Goal: Find specific page/section: Find specific page/section

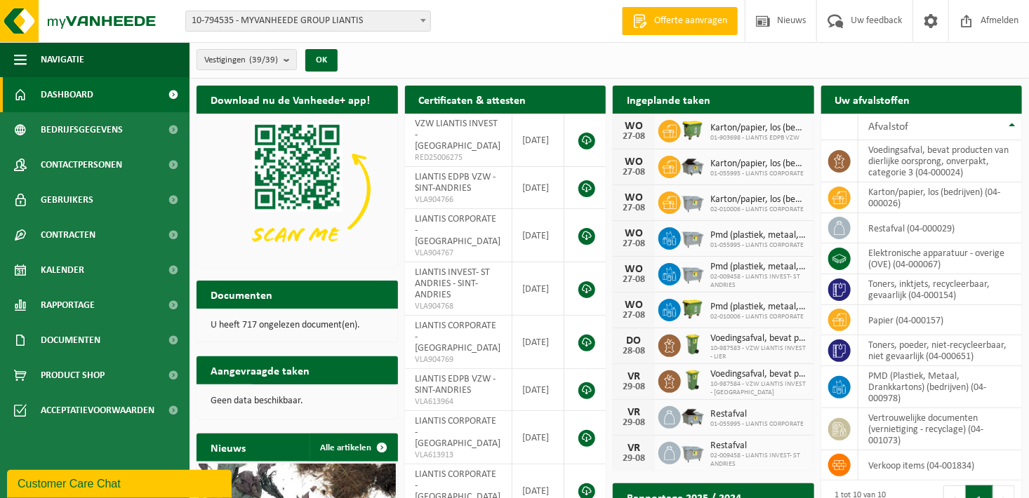
click at [406, 18] on span "10-794535 - MYVANHEEDE GROUP LIANTIS" at bounding box center [308, 21] width 244 height 20
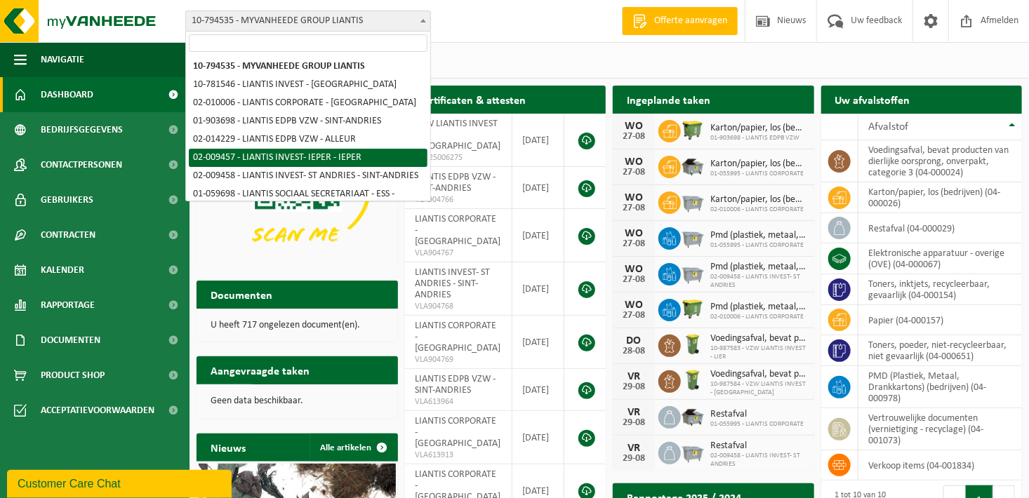
select select "22286"
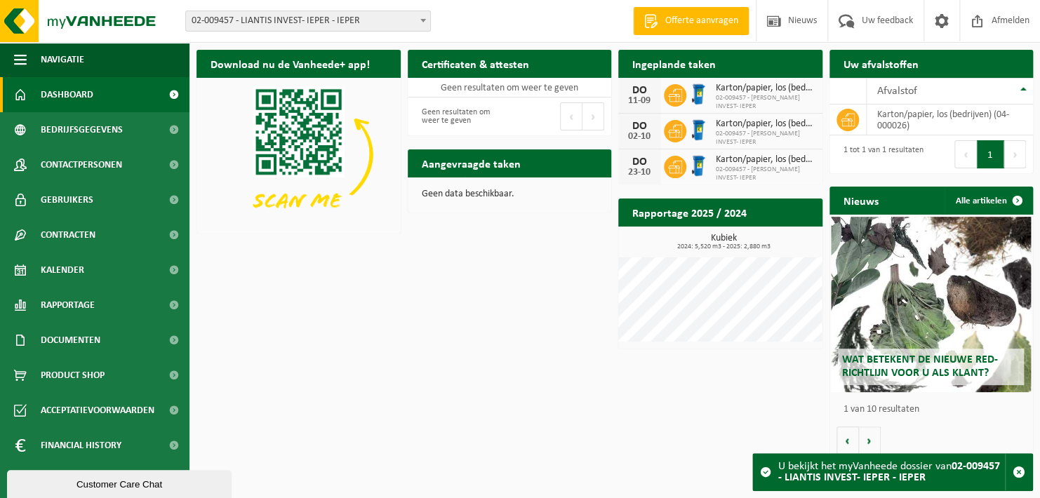
click at [392, 21] on span "02-009457 - LIANTIS INVEST- IEPER - IEPER" at bounding box center [308, 21] width 244 height 20
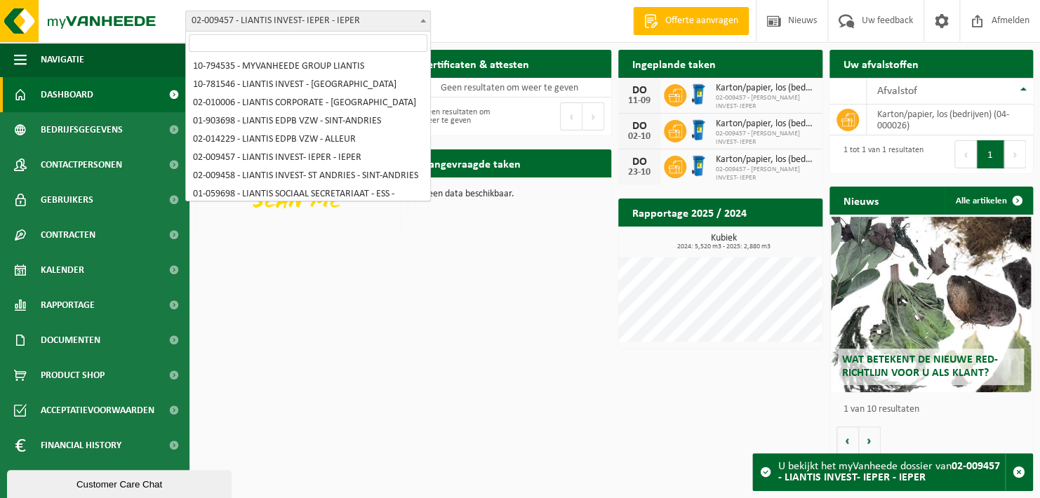
scroll to position [239, 0]
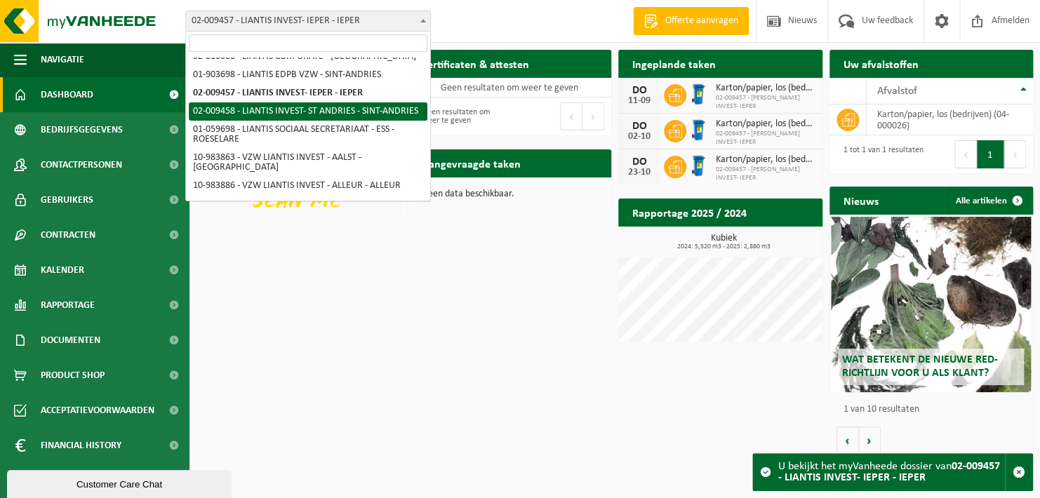
select select "22287"
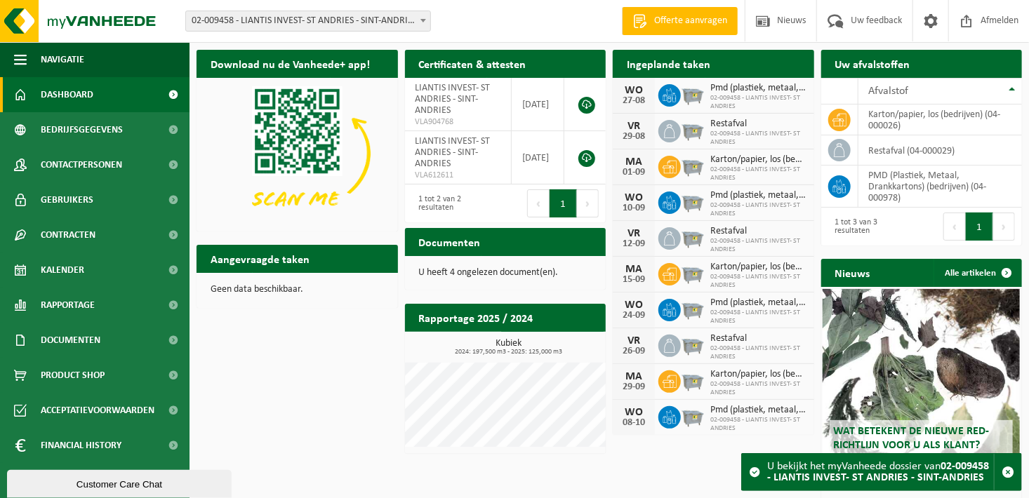
click at [734, 72] on div "Ingeplande taken Bekijk uw kalender" at bounding box center [713, 64] width 201 height 28
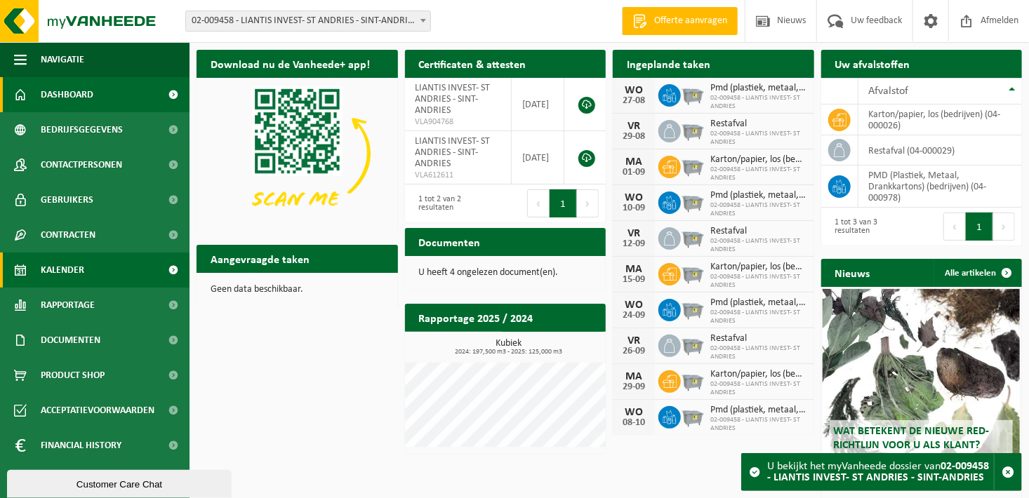
click at [123, 274] on link "Kalender" at bounding box center [95, 270] width 190 height 35
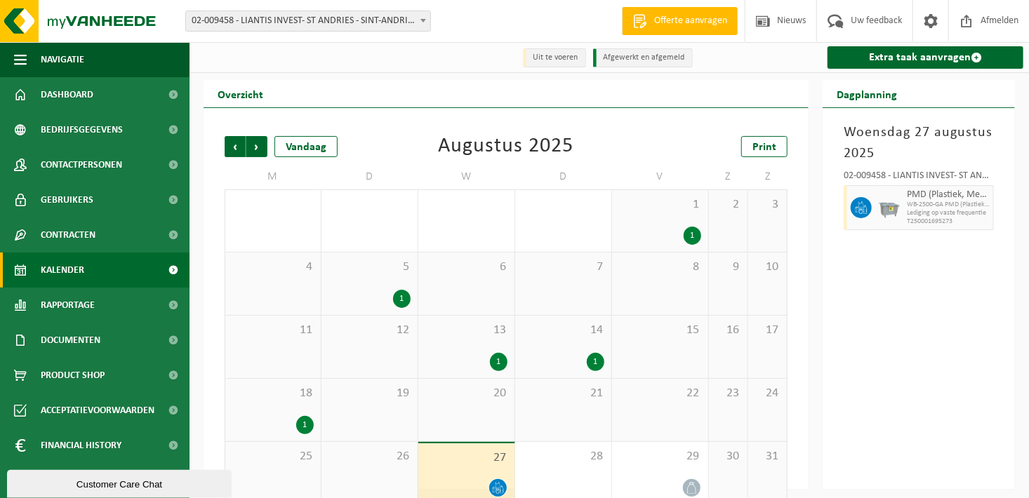
scroll to position [22, 0]
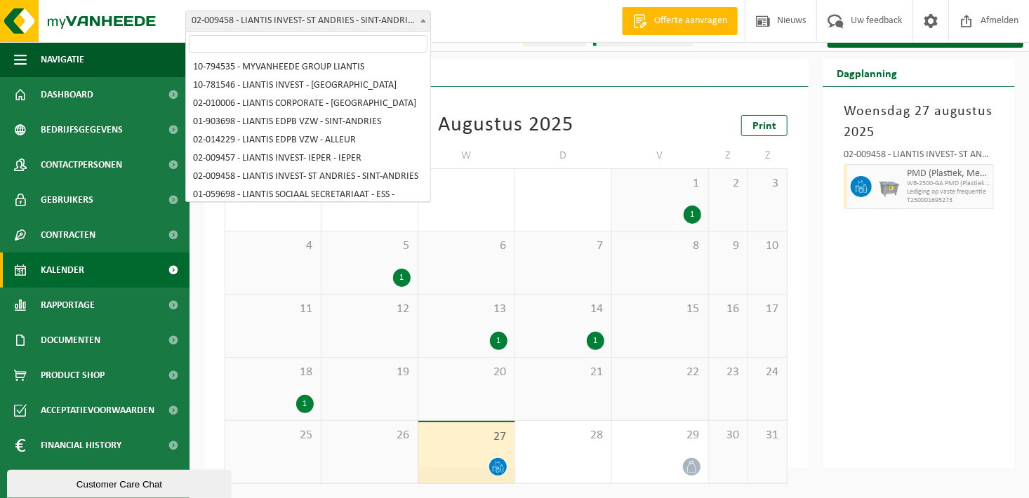
click at [397, 30] on span "02-009458 - LIANTIS INVEST- ST ANDRIES - SINT-ANDRIES" at bounding box center [308, 21] width 244 height 20
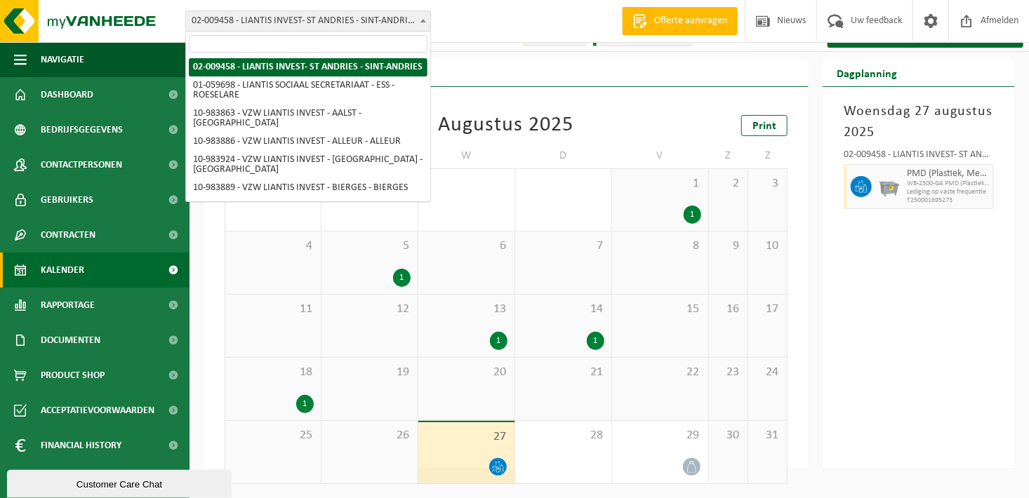
scroll to position [307, 0]
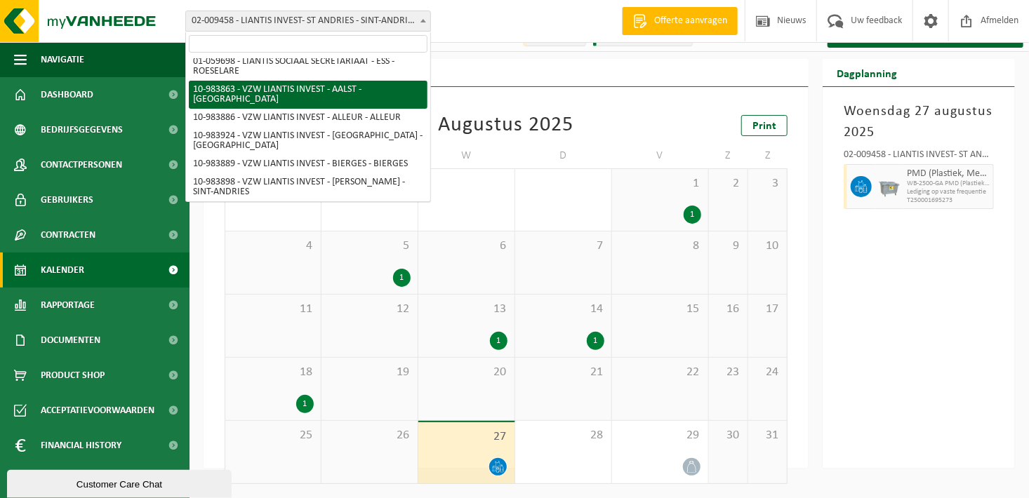
select select "163484"
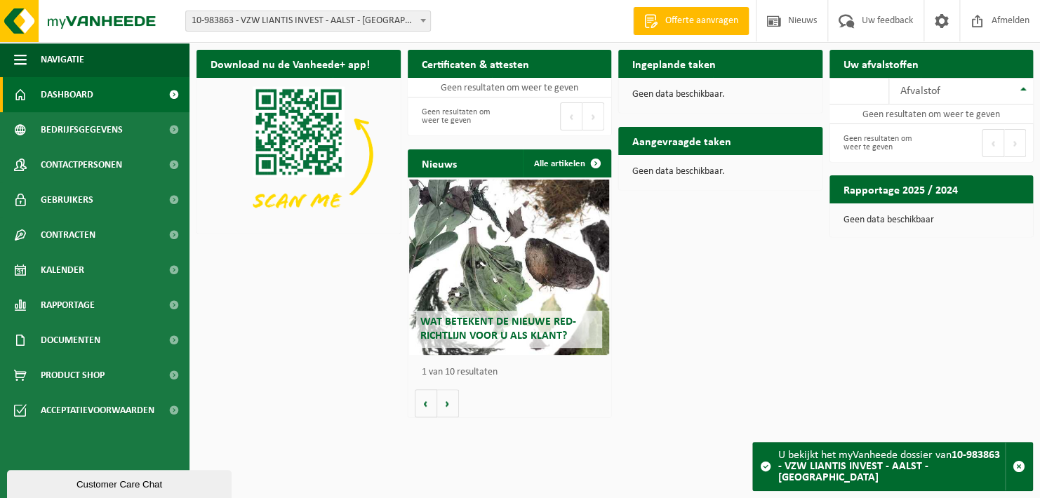
click at [368, 18] on span "10-983863 - VZW LIANTIS INVEST - AALST - [GEOGRAPHIC_DATA]" at bounding box center [308, 21] width 244 height 20
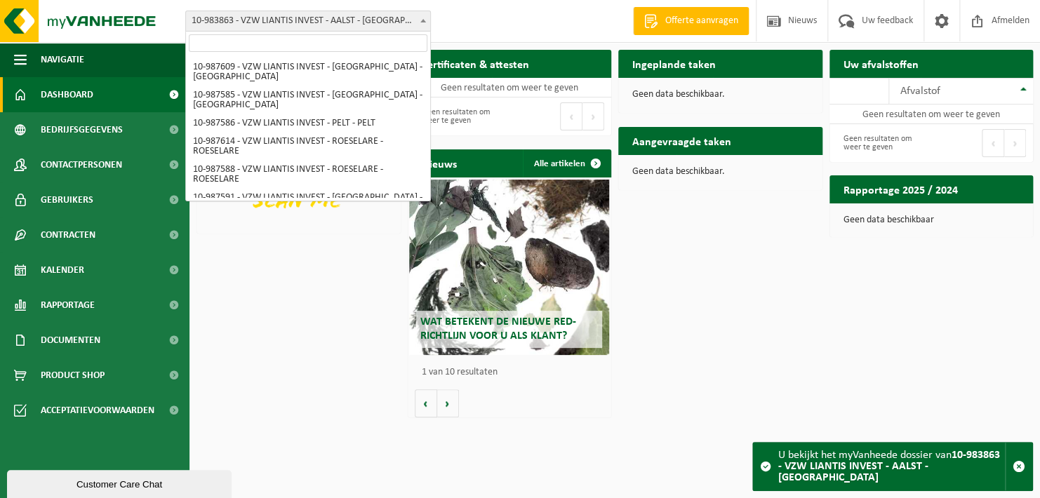
scroll to position [664, 0]
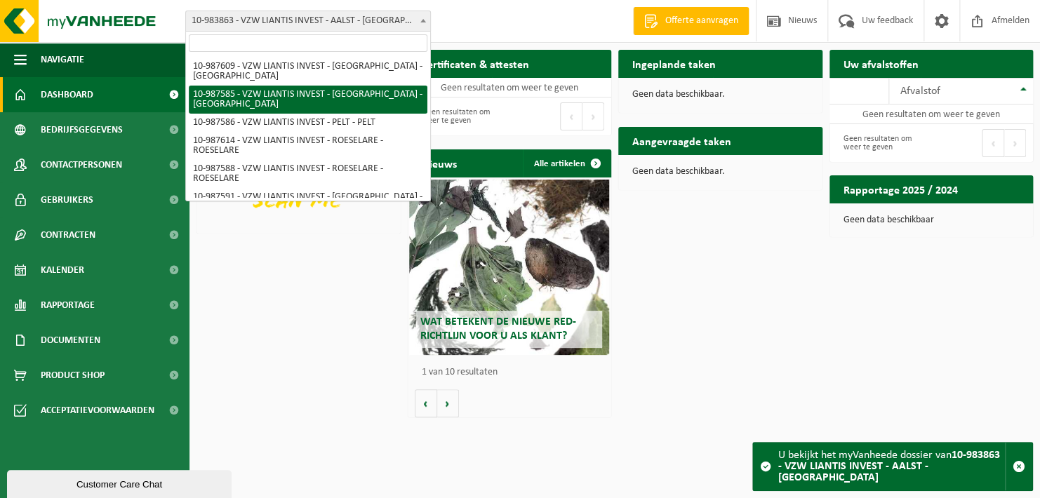
drag, startPoint x: 374, startPoint y: 107, endPoint x: 368, endPoint y: 90, distance: 18.6
select select "167251"
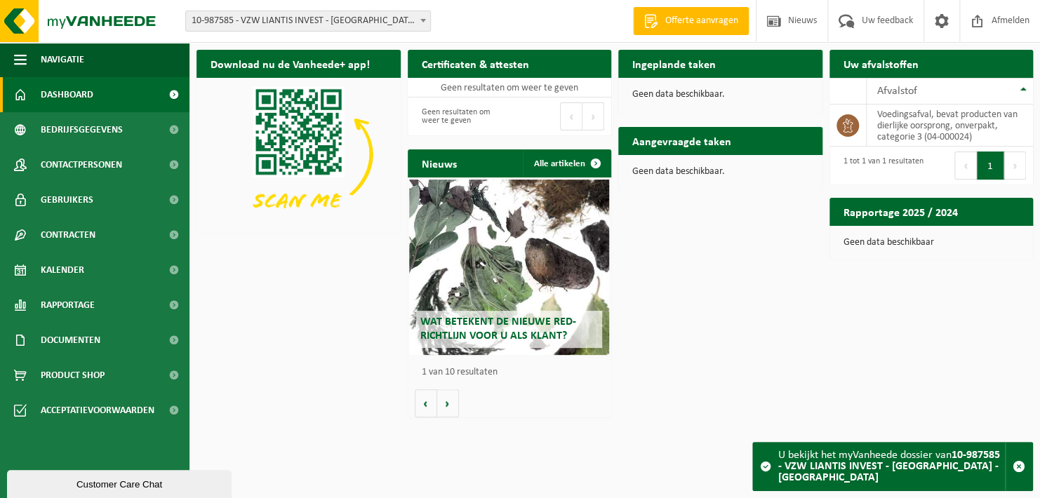
click at [654, 72] on h2 "Ingeplande taken" at bounding box center [674, 63] width 112 height 27
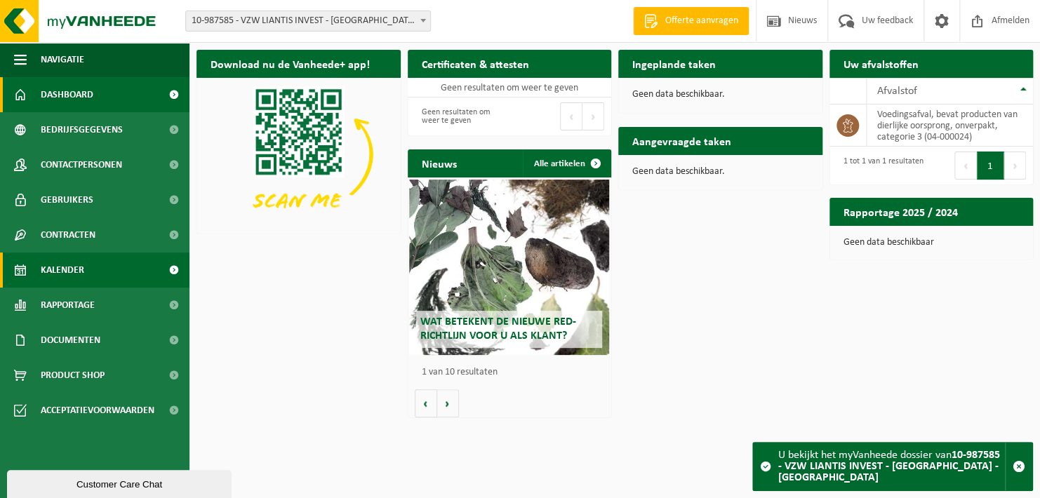
click at [77, 265] on span "Kalender" at bounding box center [63, 270] width 44 height 35
